Goal: Check status: Check status

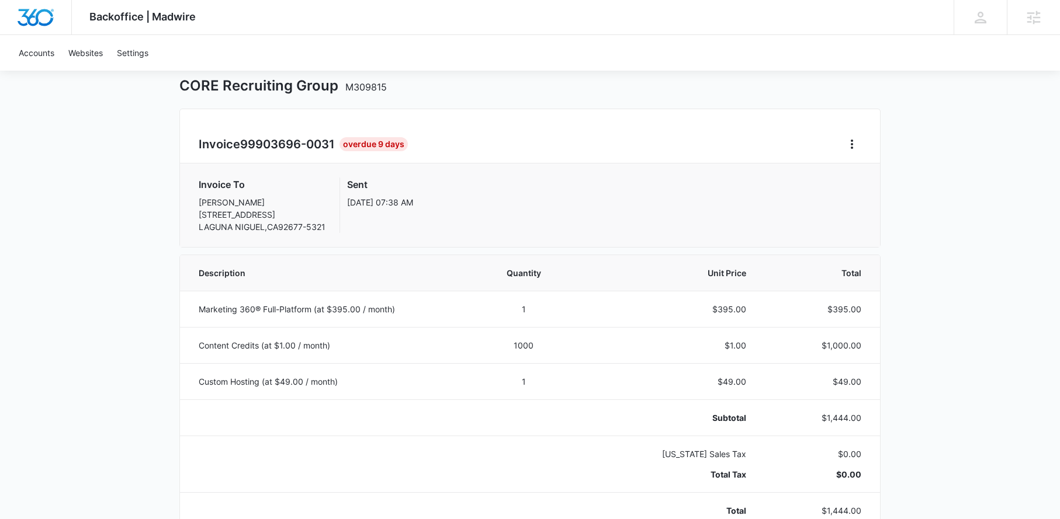
scroll to position [79, 0]
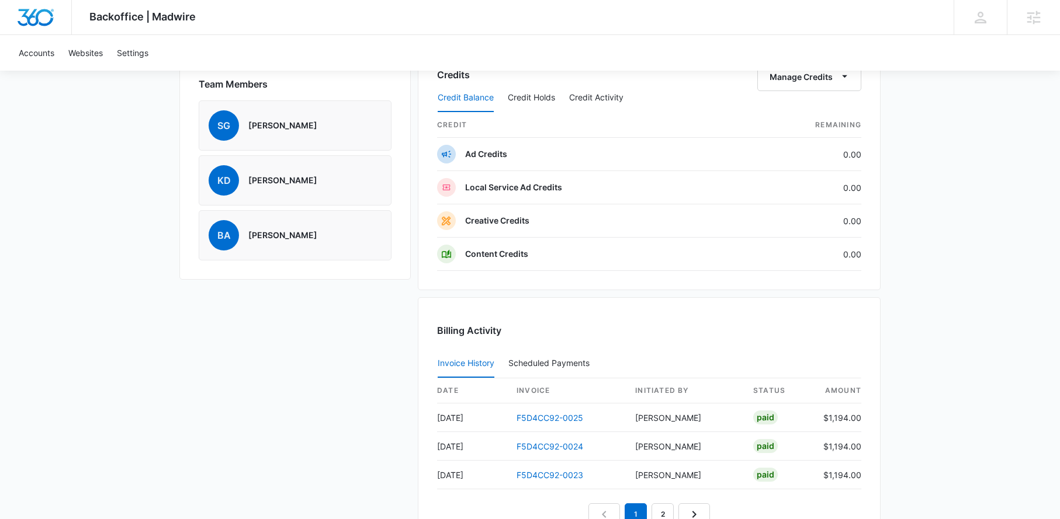
scroll to position [914, 0]
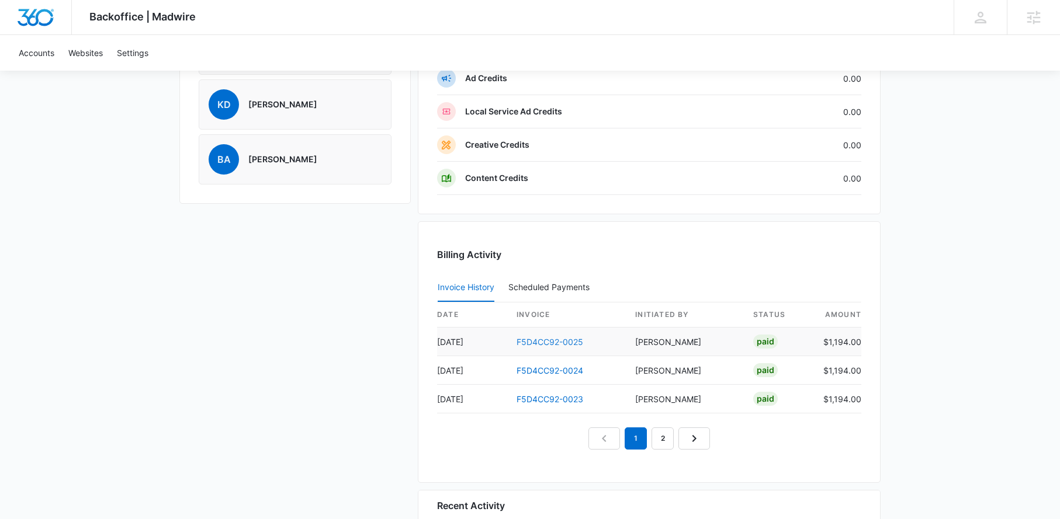
click at [538, 341] on link "F5D4CC92-0025" at bounding box center [549, 342] width 67 height 10
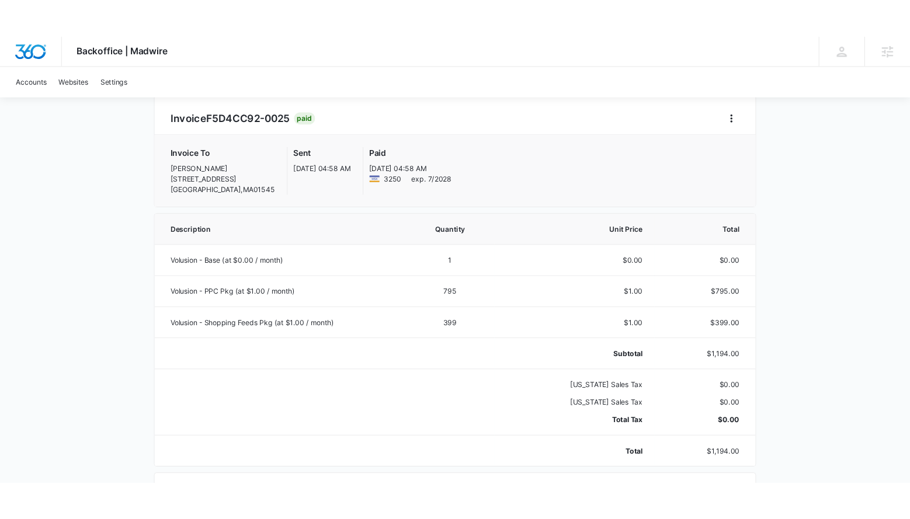
scroll to position [110, 0]
